Goal: Register for event/course

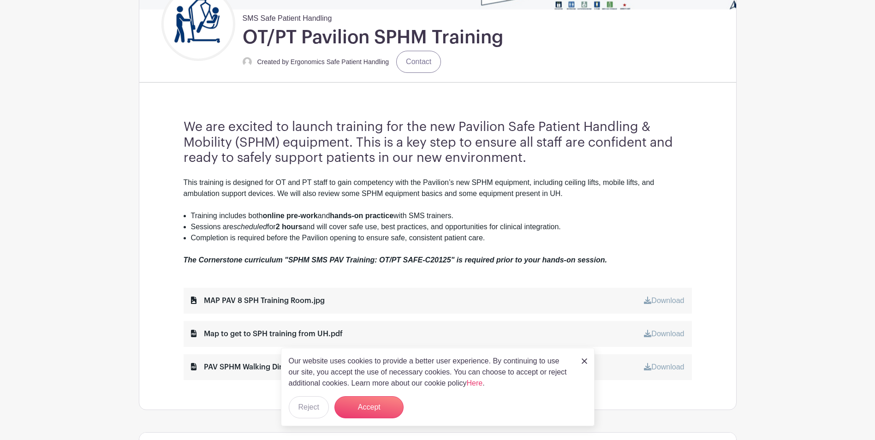
scroll to position [231, 0]
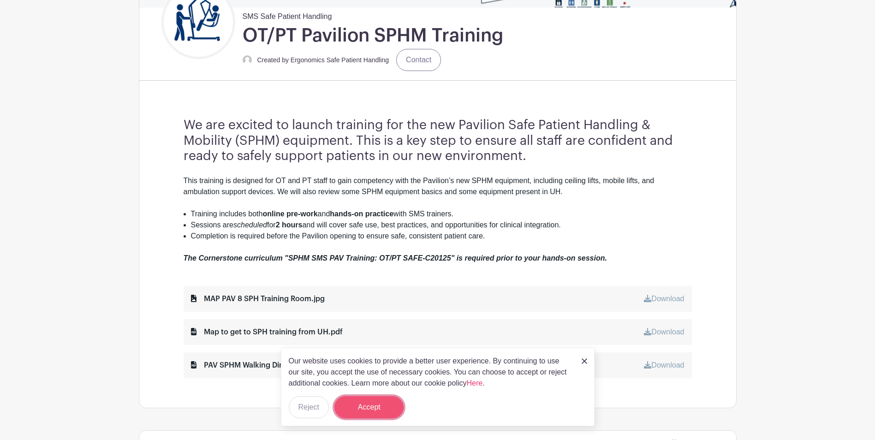
click at [366, 401] on button "Accept" at bounding box center [369, 407] width 69 height 22
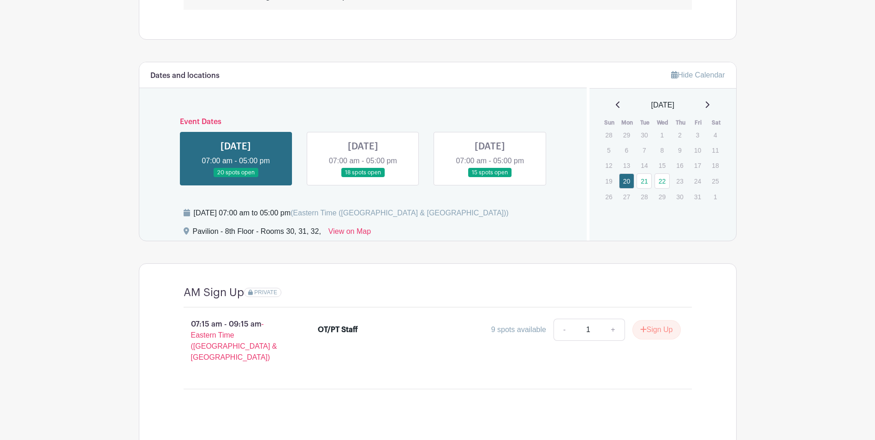
scroll to position [600, 0]
click at [418, 177] on link at bounding box center [490, 177] width 0 height 0
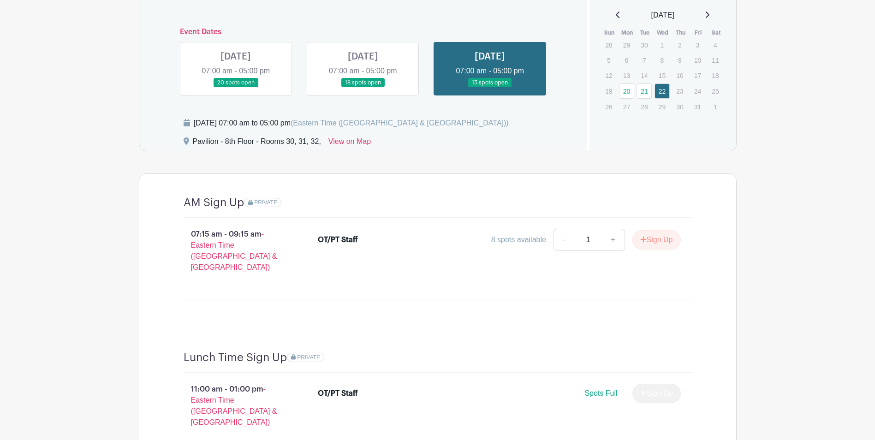
scroll to position [682, 0]
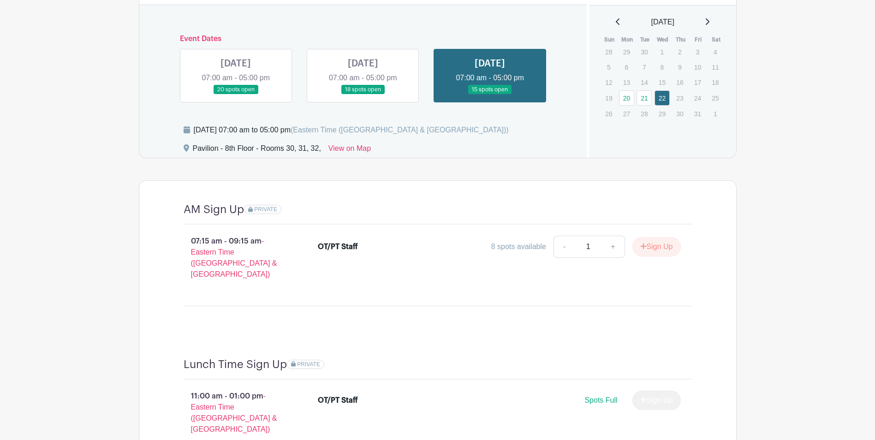
click at [363, 95] on link at bounding box center [363, 95] width 0 height 0
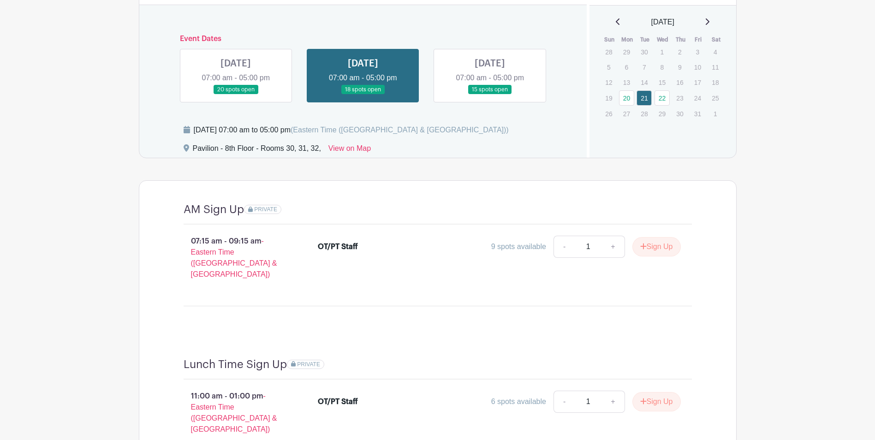
scroll to position [729, 0]
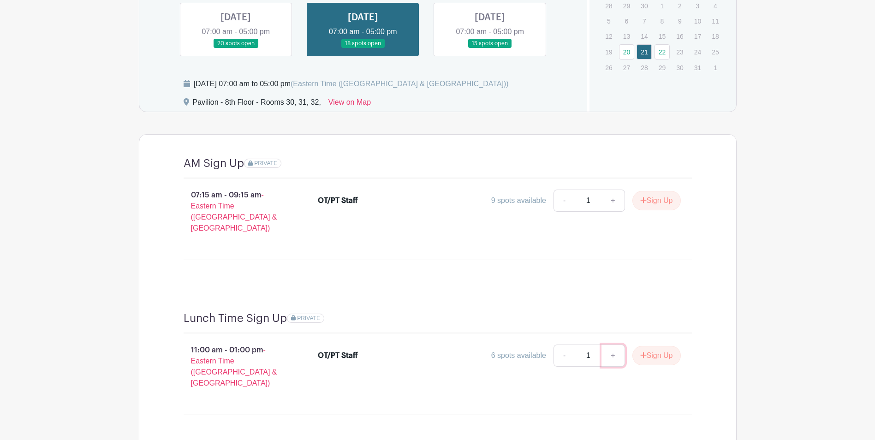
click at [418, 346] on link "+" at bounding box center [613, 356] width 23 height 22
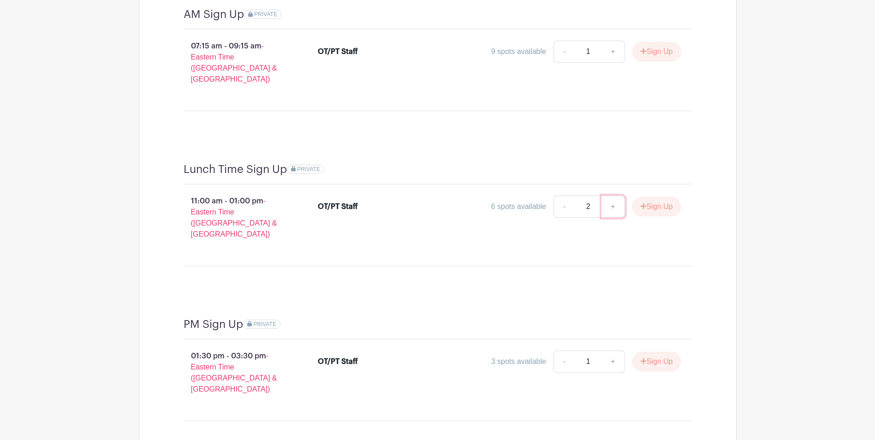
scroll to position [913, 0]
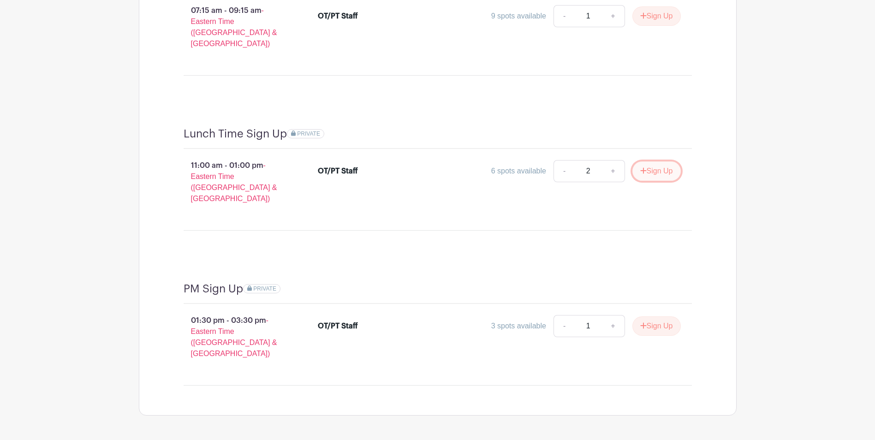
click at [418, 168] on button "Sign Up" at bounding box center [657, 170] width 48 height 19
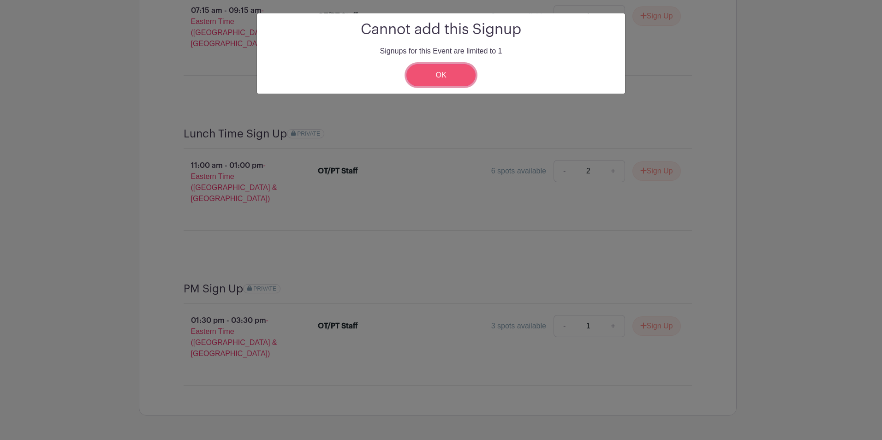
click at [418, 78] on link "OK" at bounding box center [440, 75] width 69 height 22
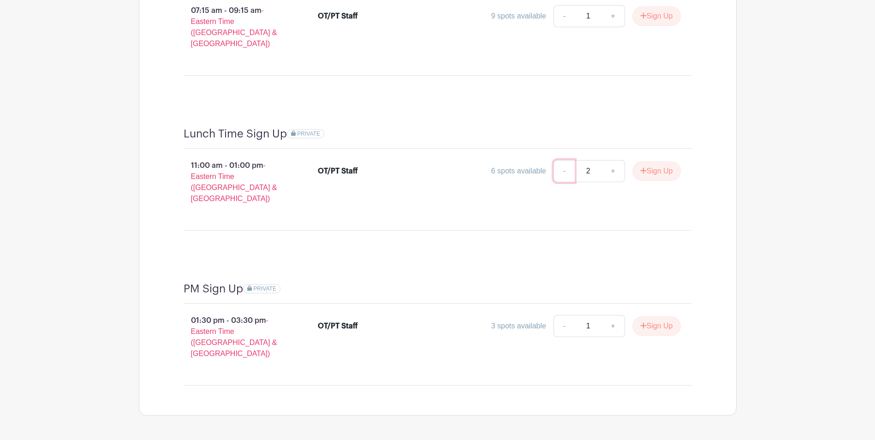
click at [418, 163] on link "-" at bounding box center [564, 171] width 21 height 22
type input "1"
click at [418, 164] on button "Sign Up" at bounding box center [657, 170] width 48 height 19
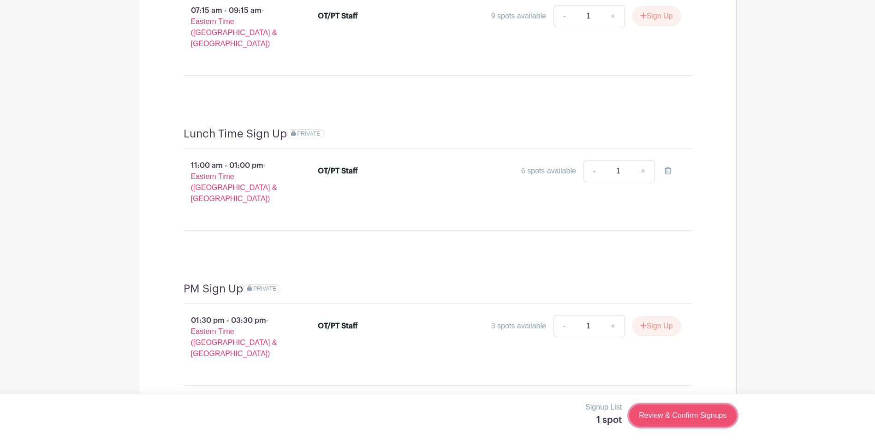
click at [418, 419] on link "Review & Confirm Signups" at bounding box center [682, 416] width 107 height 22
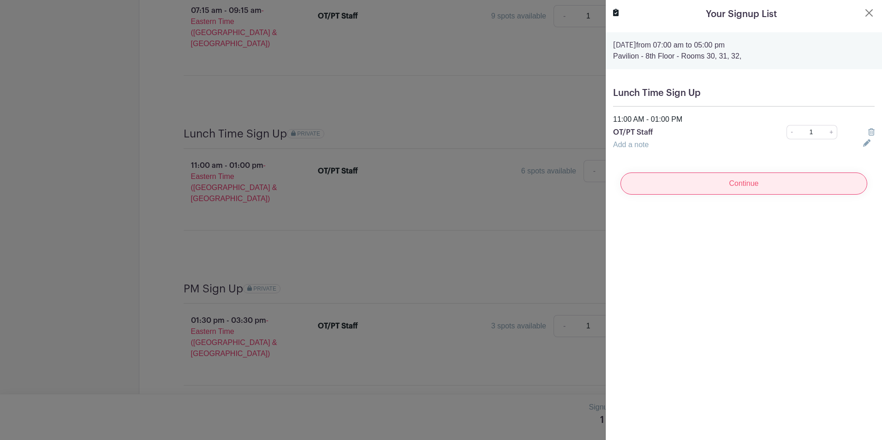
click at [418, 190] on input "Continue" at bounding box center [744, 184] width 247 height 22
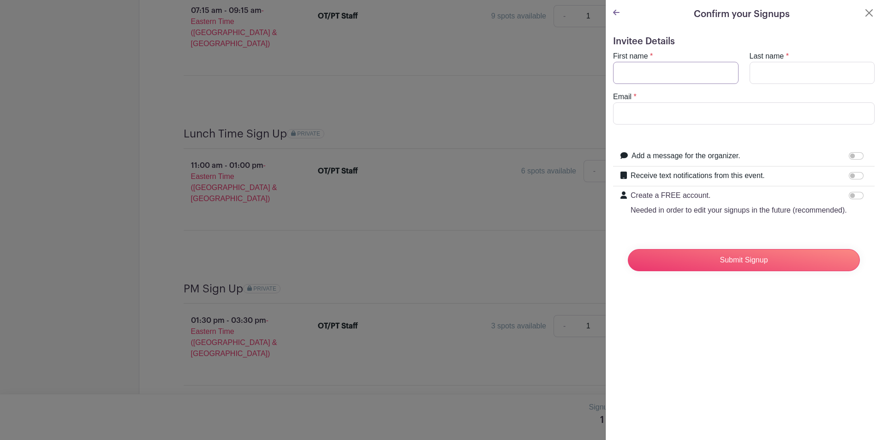
click at [418, 78] on input "First name" at bounding box center [675, 73] width 125 height 22
type input "[PERSON_NAME]"
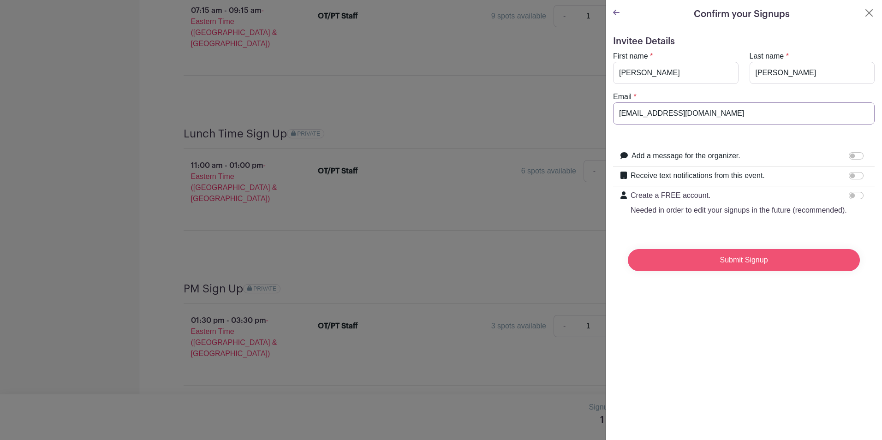
type input "[EMAIL_ADDRESS][DOMAIN_NAME]"
click at [418, 270] on input "Submit Signup" at bounding box center [744, 260] width 232 height 22
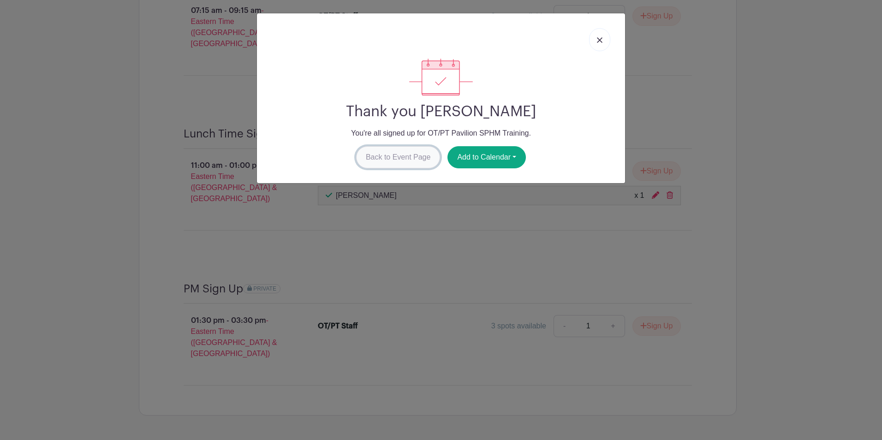
click at [391, 159] on link "Back to Event Page" at bounding box center [398, 157] width 84 height 22
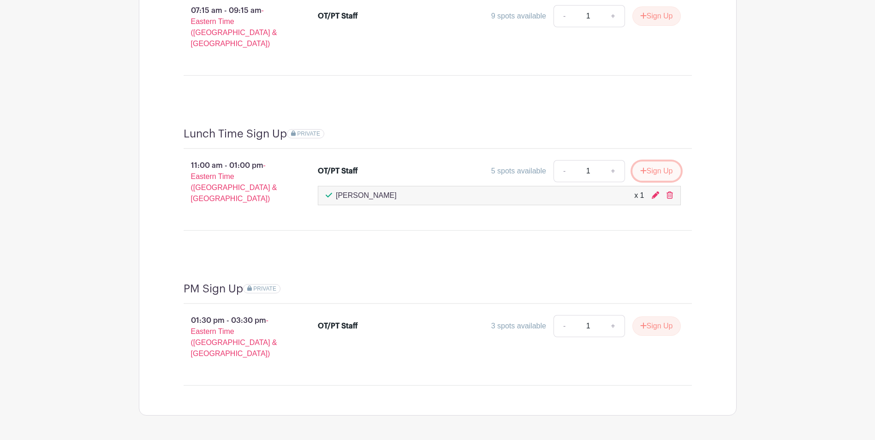
click at [418, 161] on button "Sign Up" at bounding box center [657, 170] width 48 height 19
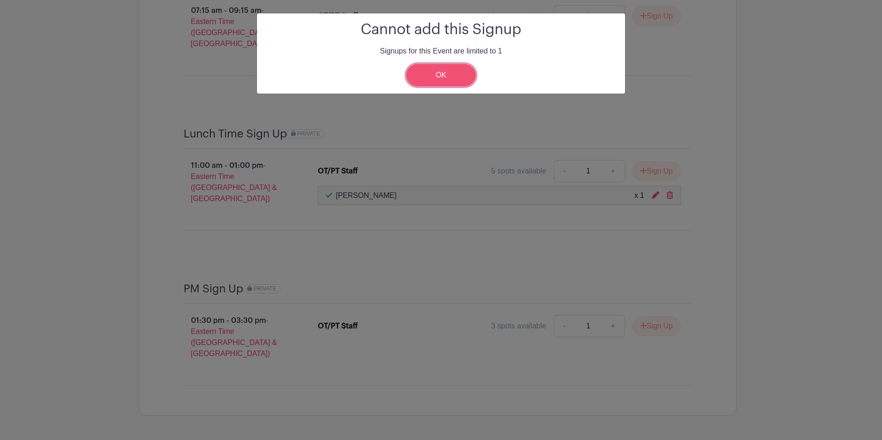
click at [418, 71] on link "OK" at bounding box center [440, 75] width 69 height 22
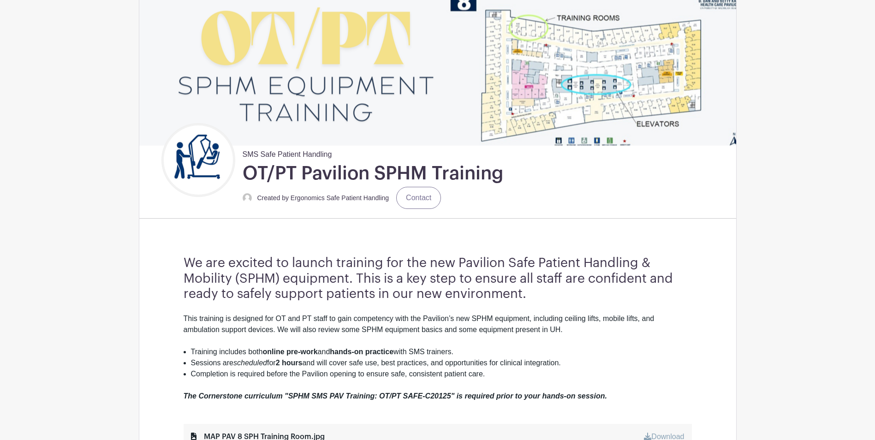
scroll to position [83, 0]
